Goal: Contribute content

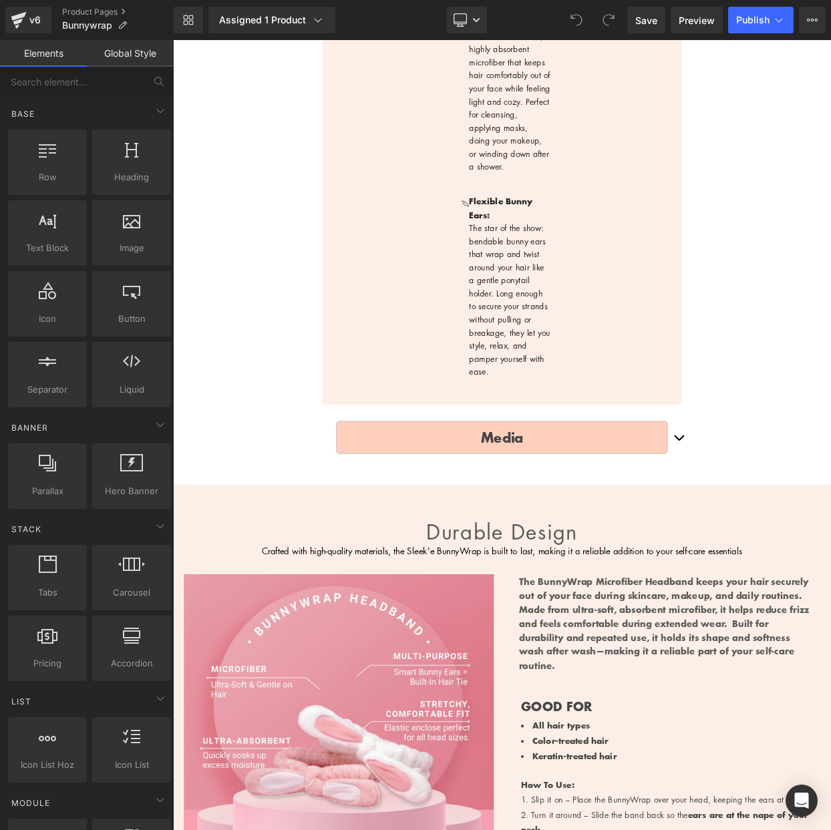
scroll to position [874, 0]
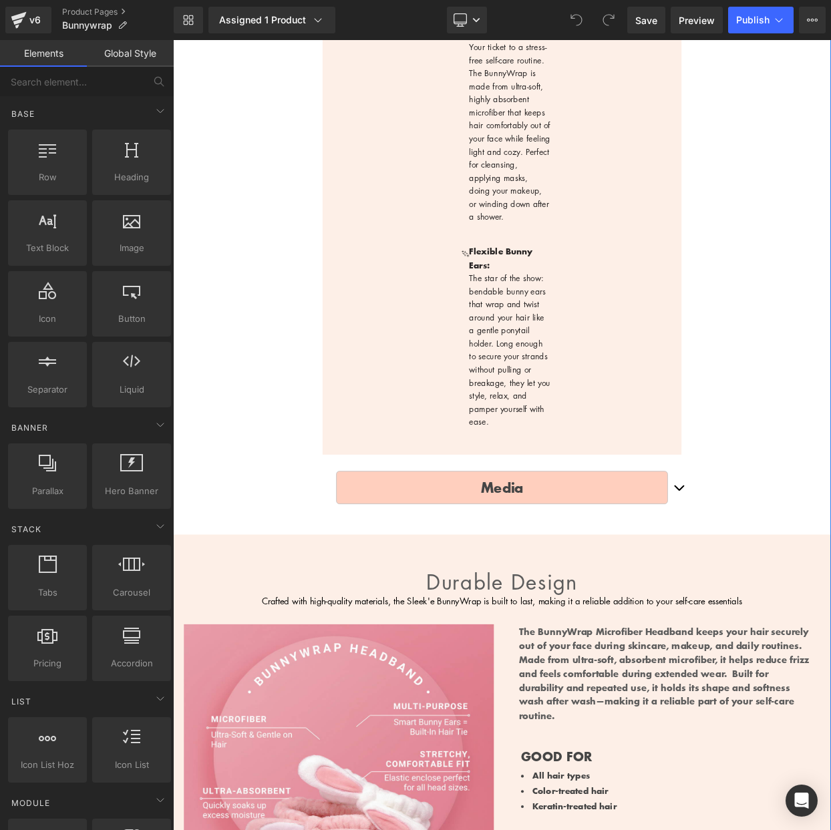
click at [711, 577] on p "Media" at bounding box center [577, 590] width 406 height 26
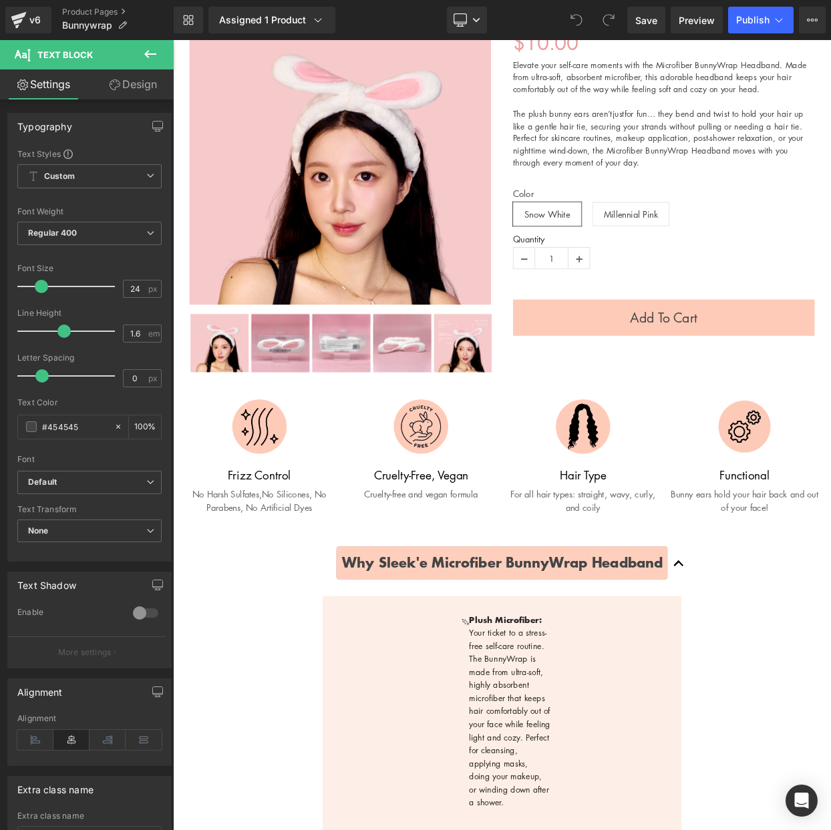
scroll to position [67, 0]
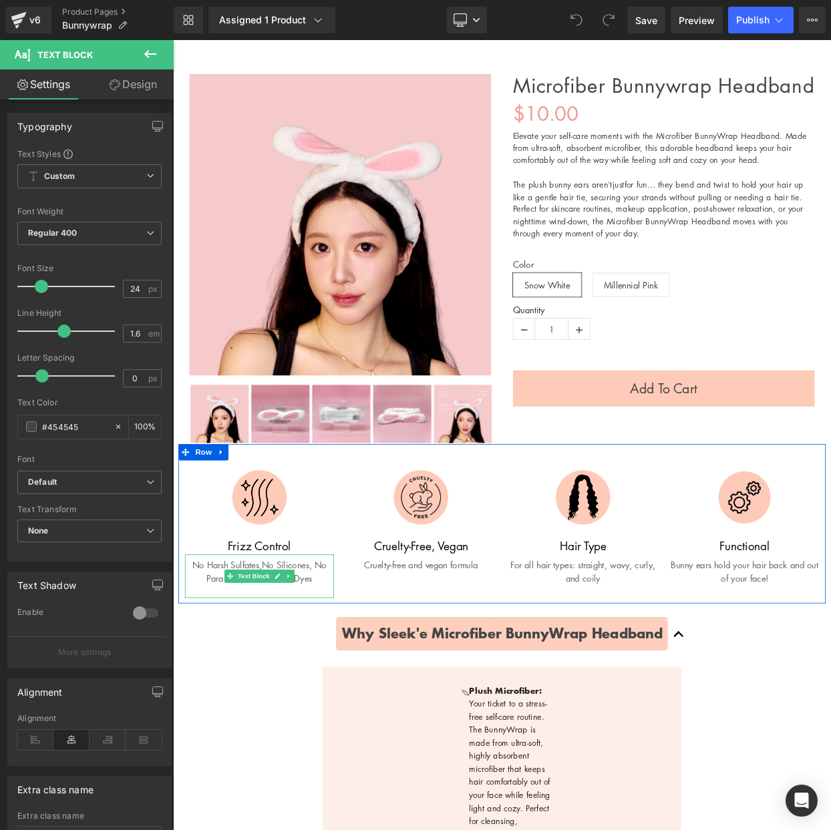
click at [321, 693] on link at bounding box center [315, 699] width 14 height 16
click at [301, 683] on span "No Silicones," at bounding box center [312, 685] width 61 height 15
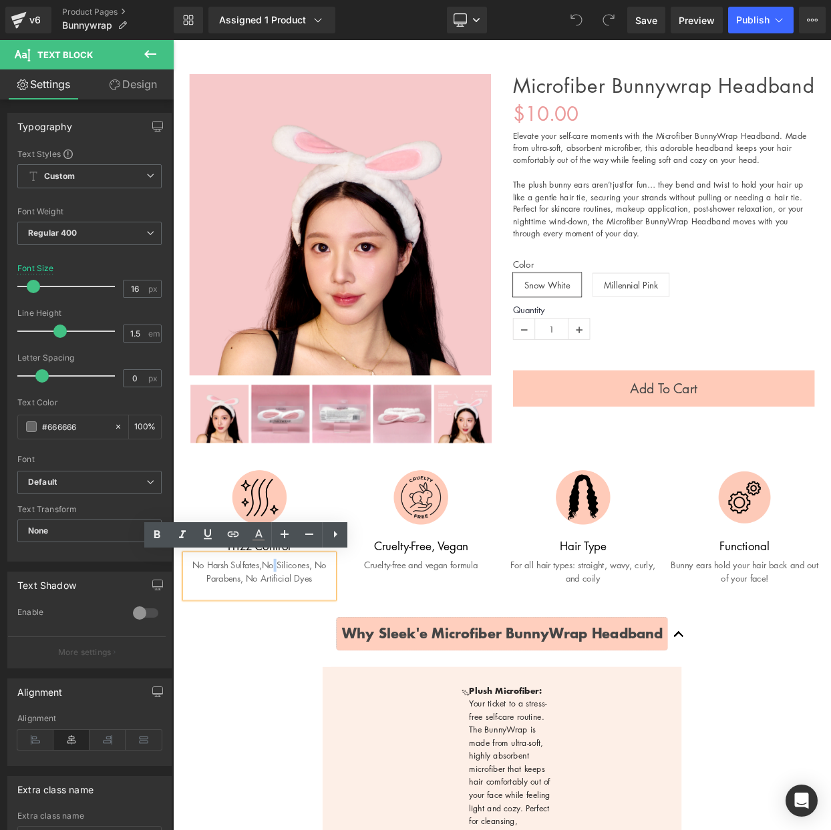
click at [281, 691] on p "No Harsh Sulfates, No Silicones, No Parabens, No Artificial Dyes" at bounding box center [279, 693] width 183 height 32
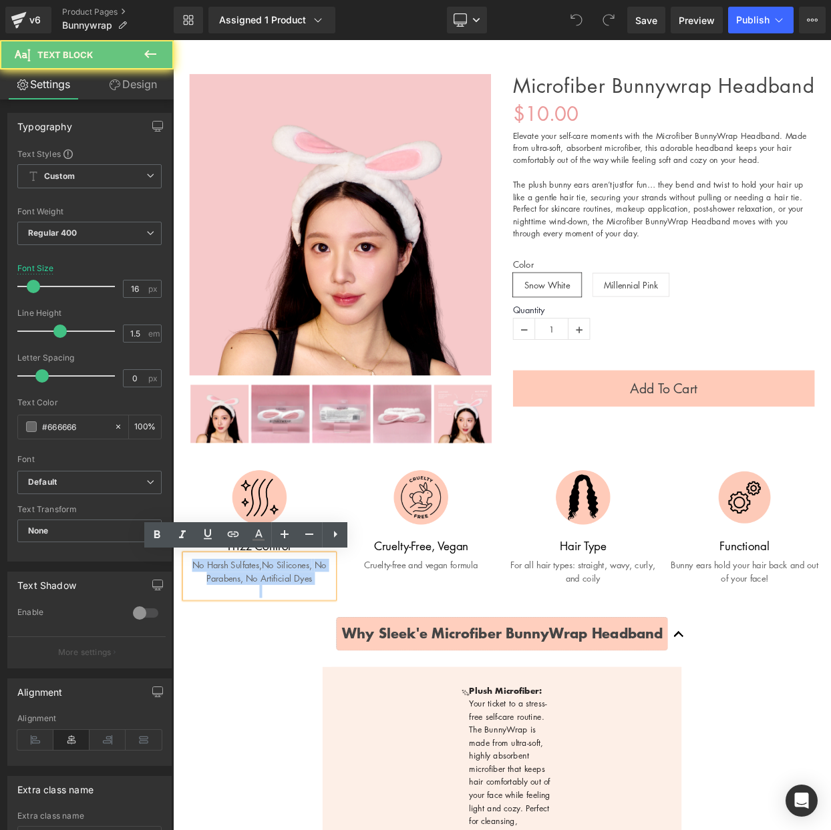
click at [281, 691] on p "No Harsh Sulfates, No Silicones, No Parabens, No Artificial Dyes" at bounding box center [279, 693] width 183 height 32
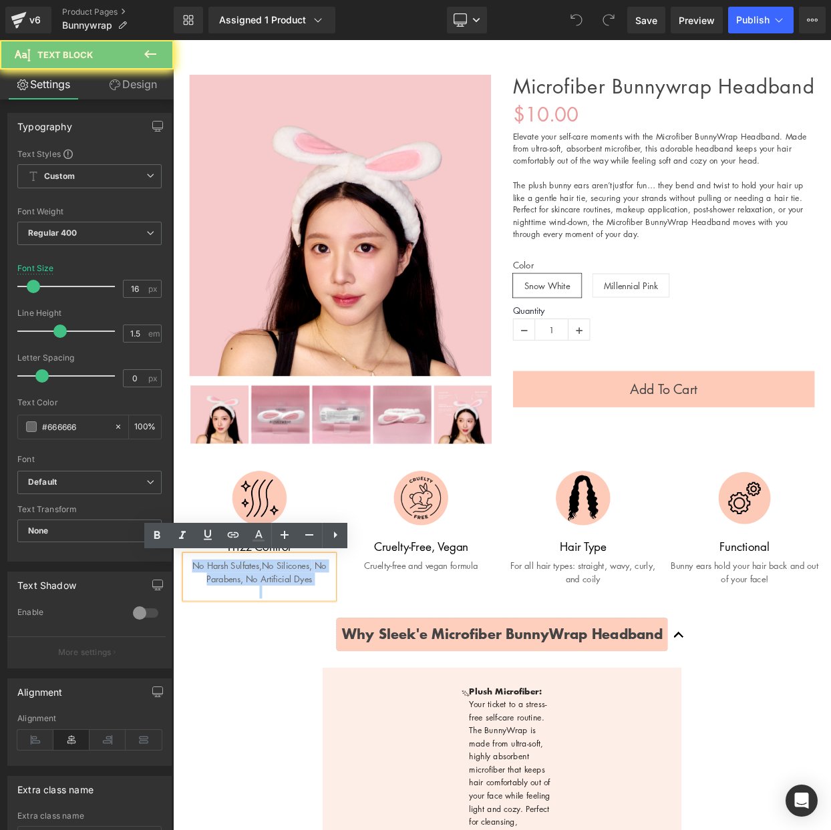
paste div
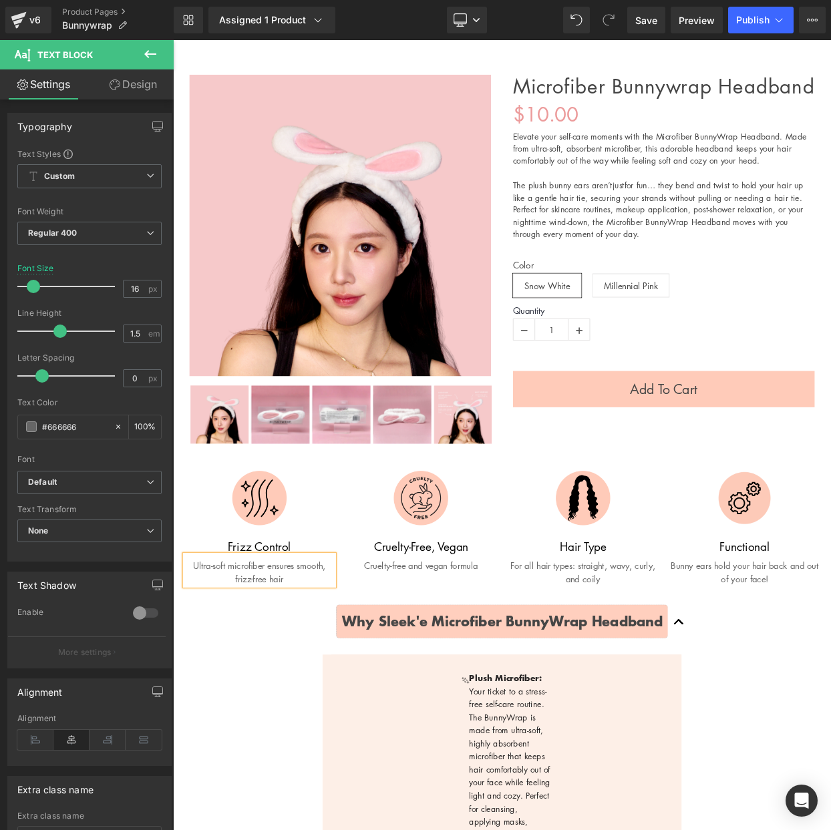
click at [535, 681] on p "Cruelty-free and vegan formula" at bounding box center [478, 686] width 183 height 16
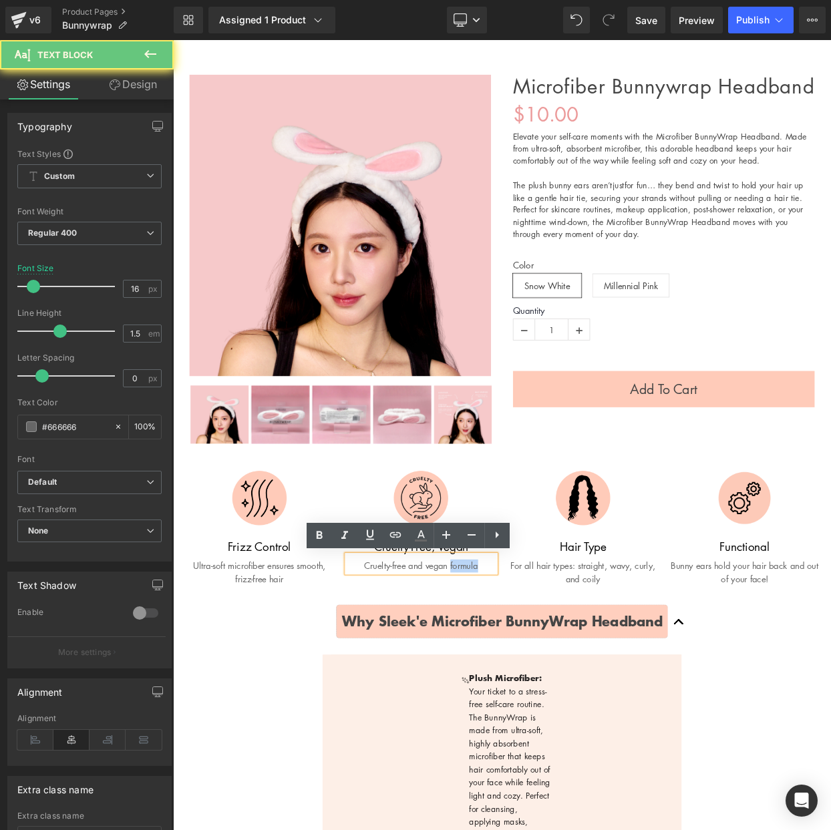
click at [535, 681] on p "Cruelty-free and vegan formula" at bounding box center [478, 686] width 183 height 16
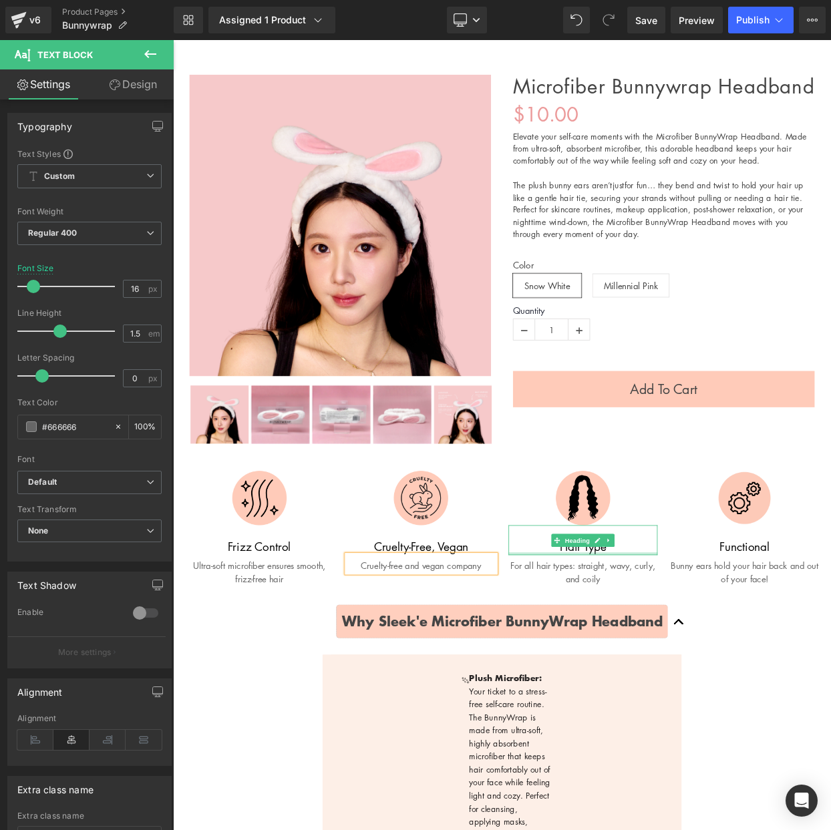
scroll to position [68, 0]
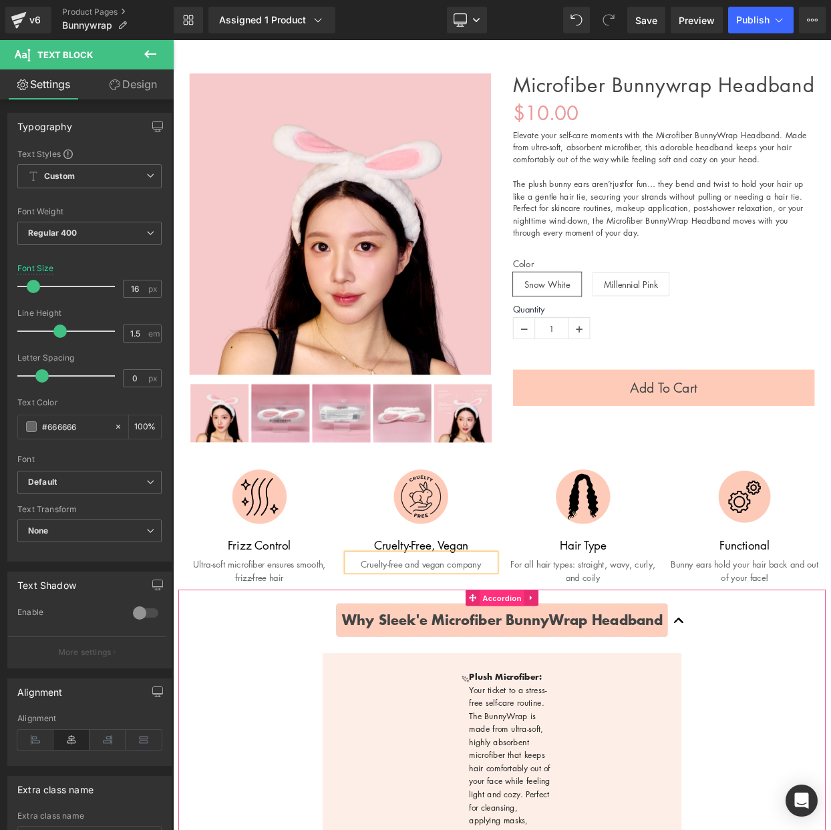
click at [598, 724] on span "Accordion" at bounding box center [577, 726] width 55 height 20
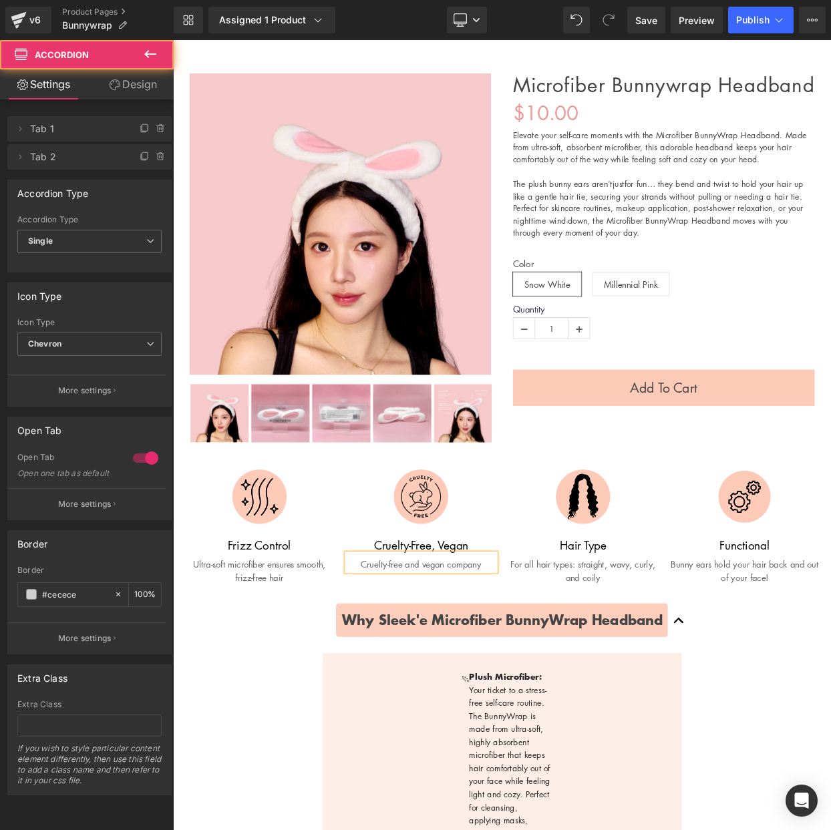
click at [747, 551] on div "Image Frizz Control Heading Ultra-soft microfiber ensures smooth, frizz-free ha…" at bounding box center [577, 626] width 795 height 180
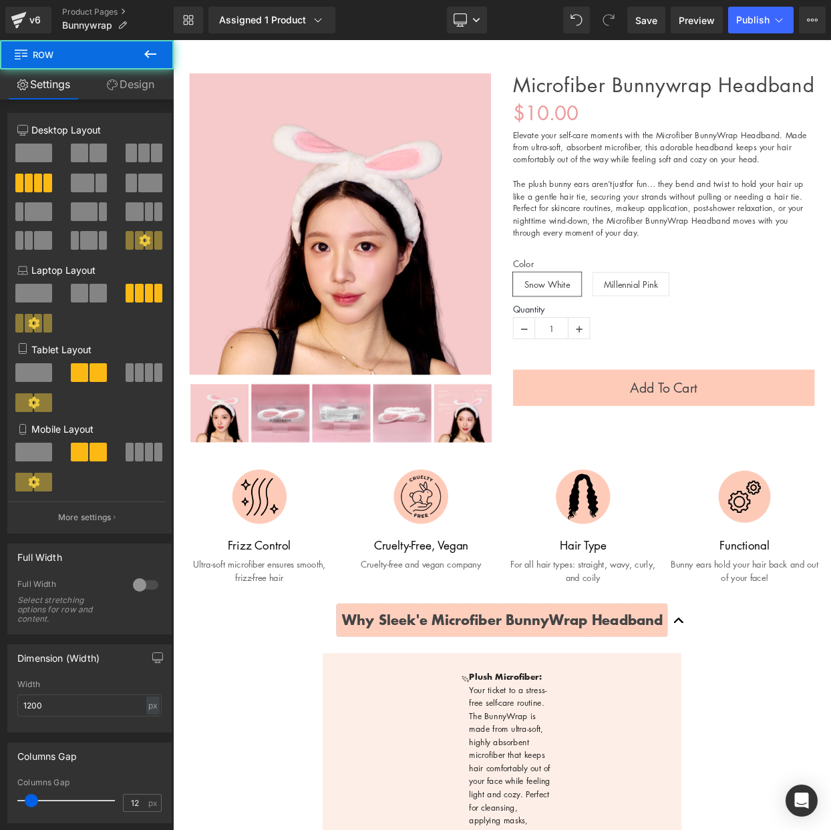
scroll to position [0, 0]
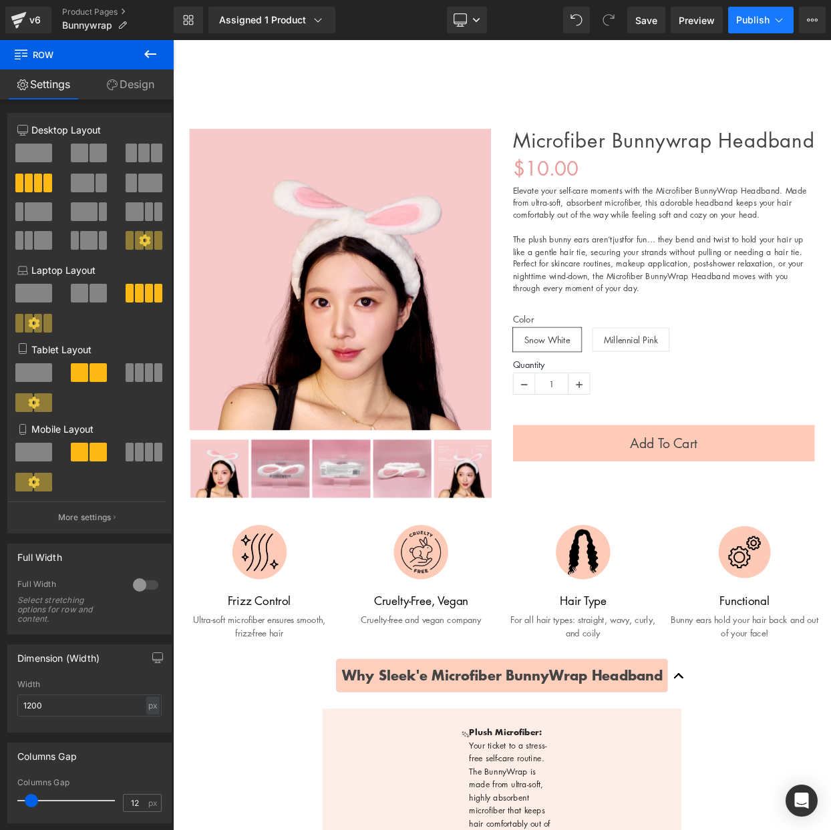
click at [745, 25] on button "Publish" at bounding box center [760, 20] width 65 height 27
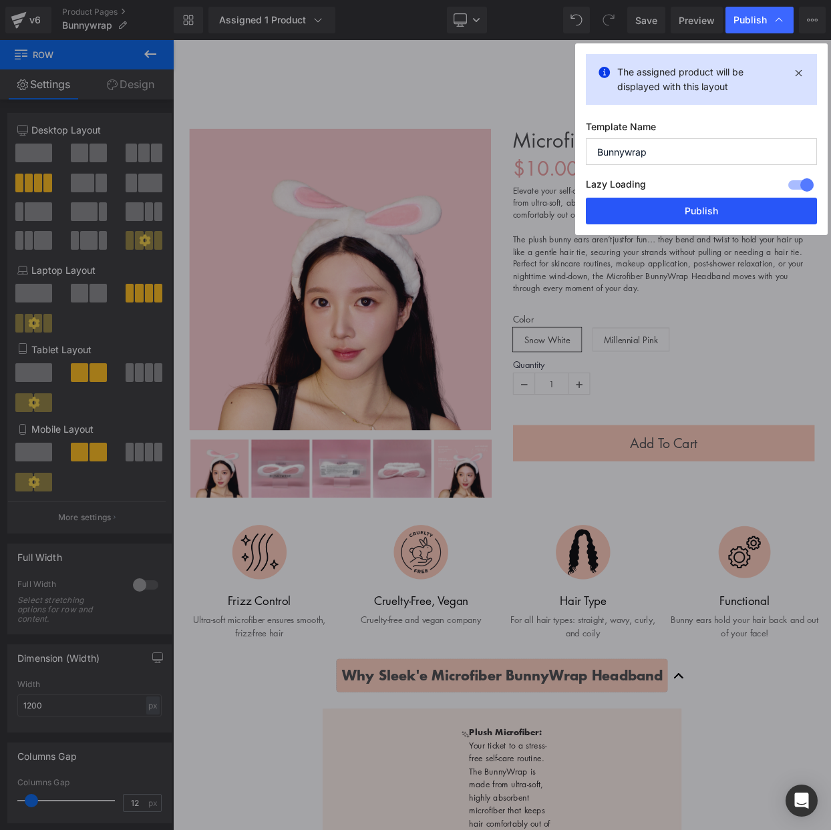
click at [715, 210] on button "Publish" at bounding box center [701, 211] width 231 height 27
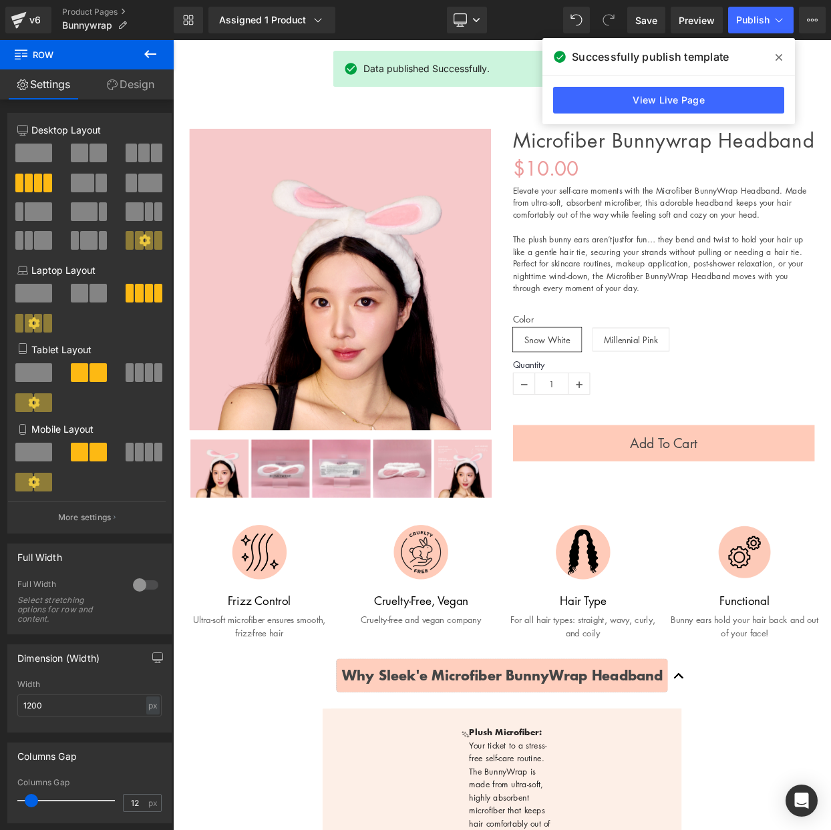
click at [772, 52] on span at bounding box center [778, 57] width 21 height 21
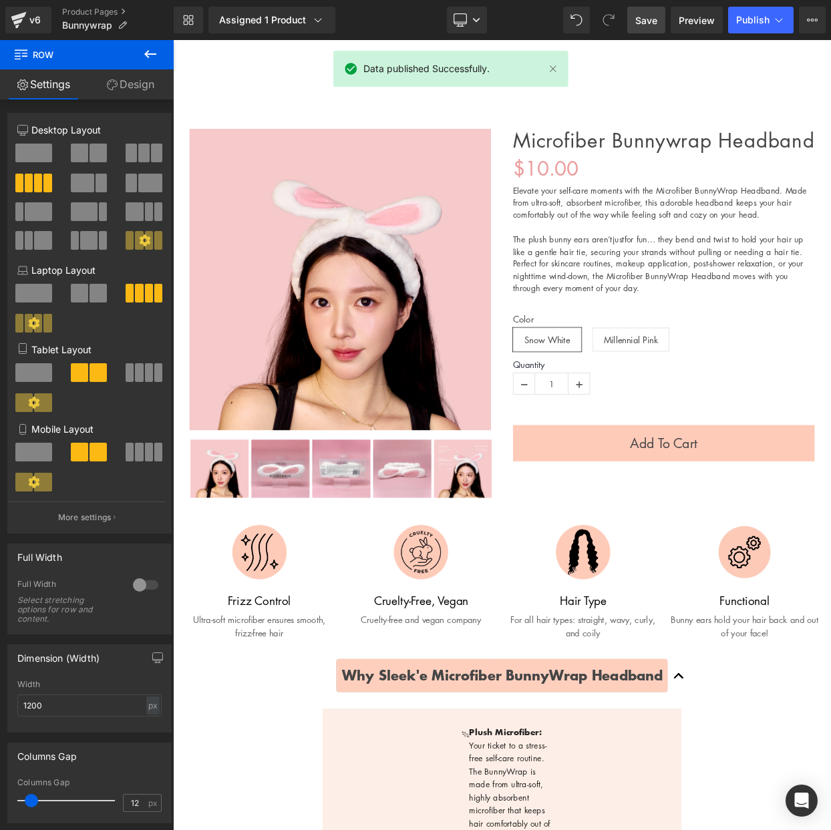
click at [651, 22] on span "Save" at bounding box center [646, 20] width 22 height 14
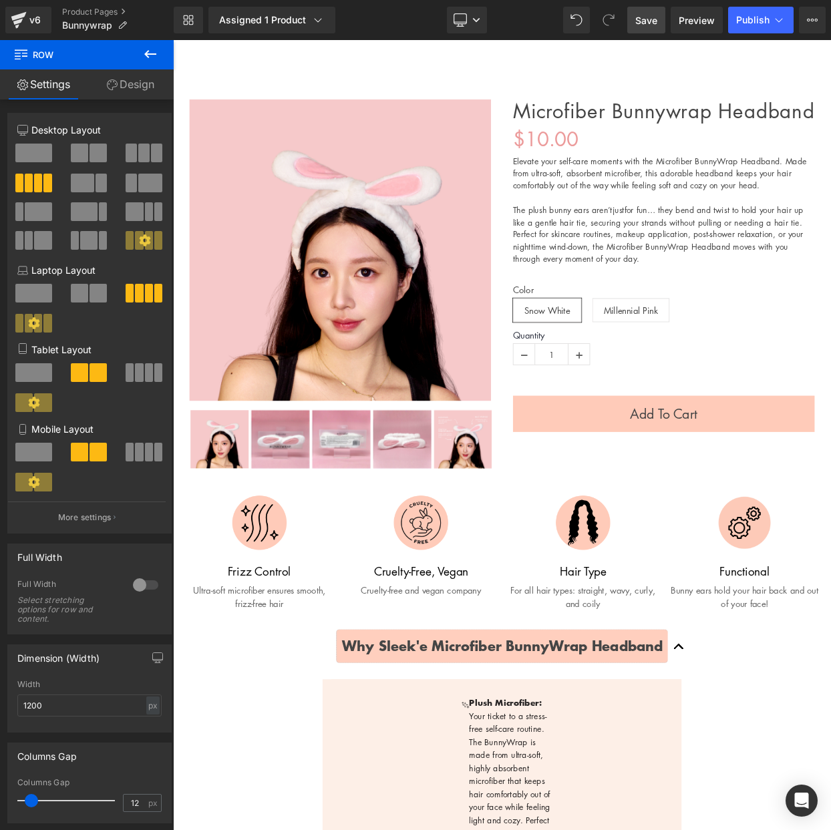
scroll to position [35, 0]
